Goal: Task Accomplishment & Management: Manage account settings

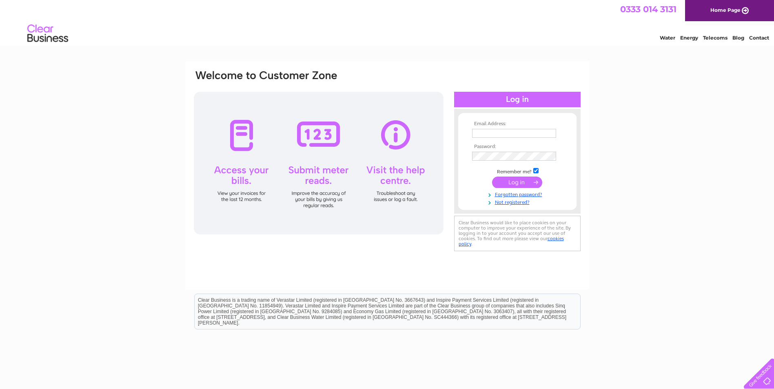
type input "recycle@thefurnitureproject.net"
click at [518, 182] on input "submit" at bounding box center [517, 182] width 50 height 11
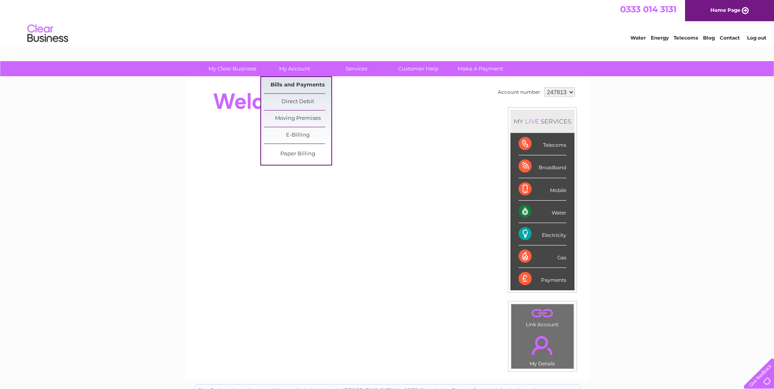
click at [299, 82] on link "Bills and Payments" at bounding box center [297, 85] width 67 height 16
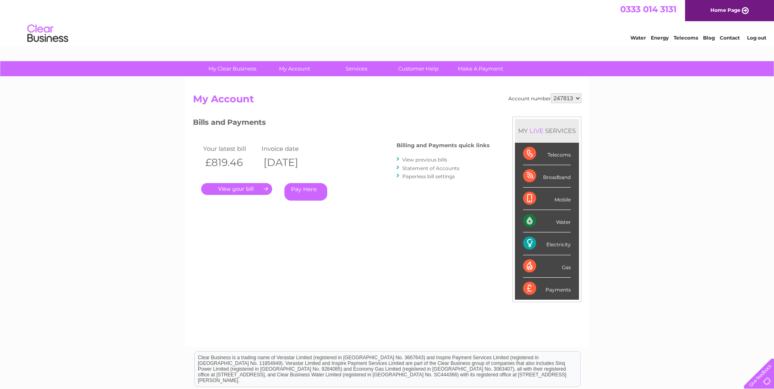
click at [234, 189] on link "." at bounding box center [236, 189] width 71 height 12
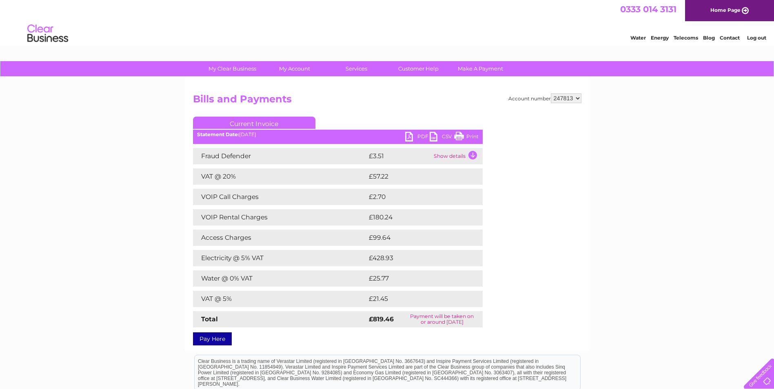
click at [415, 137] on link "PDF" at bounding box center [417, 138] width 24 height 12
click at [416, 136] on link "PDF" at bounding box center [417, 138] width 24 height 12
